Goal: Browse casually

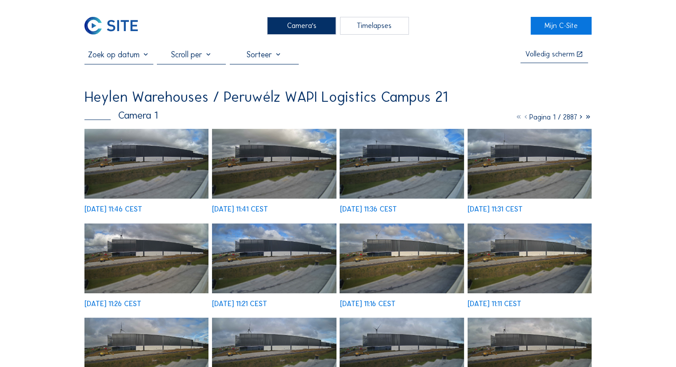
click at [151, 160] on img at bounding box center [146, 164] width 124 height 70
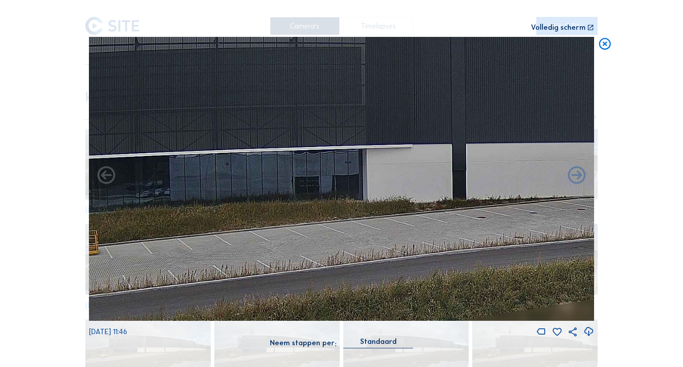
drag, startPoint x: 320, startPoint y: 157, endPoint x: 429, endPoint y: 163, distance: 109.1
click at [429, 163] on img at bounding box center [341, 179] width 505 height 284
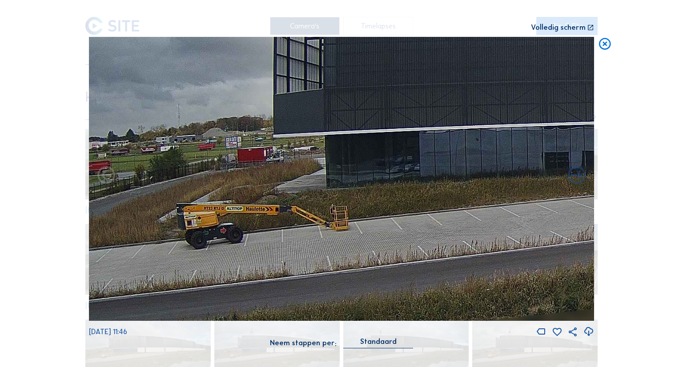
drag, startPoint x: 180, startPoint y: 169, endPoint x: 431, endPoint y: 145, distance: 252.4
click at [431, 145] on img at bounding box center [341, 179] width 505 height 284
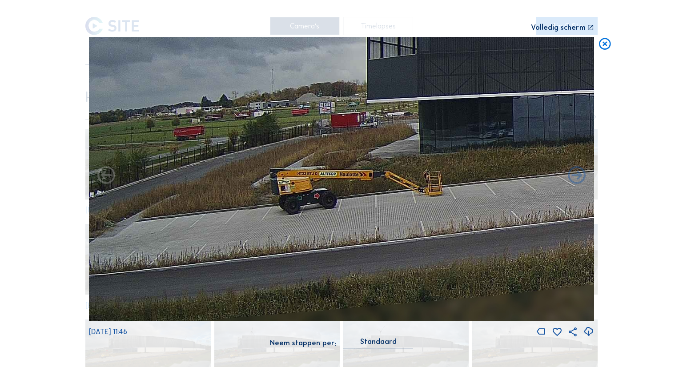
drag, startPoint x: 236, startPoint y: 158, endPoint x: 410, endPoint y: 123, distance: 177.4
click at [410, 123] on img at bounding box center [341, 179] width 505 height 284
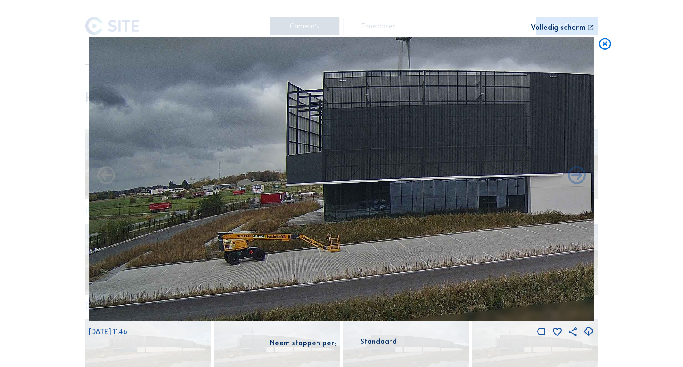
drag, startPoint x: 321, startPoint y: 115, endPoint x: 329, endPoint y: 199, distance: 84.4
click at [329, 199] on img at bounding box center [341, 179] width 505 height 284
